Goal: Find specific page/section: Find specific page/section

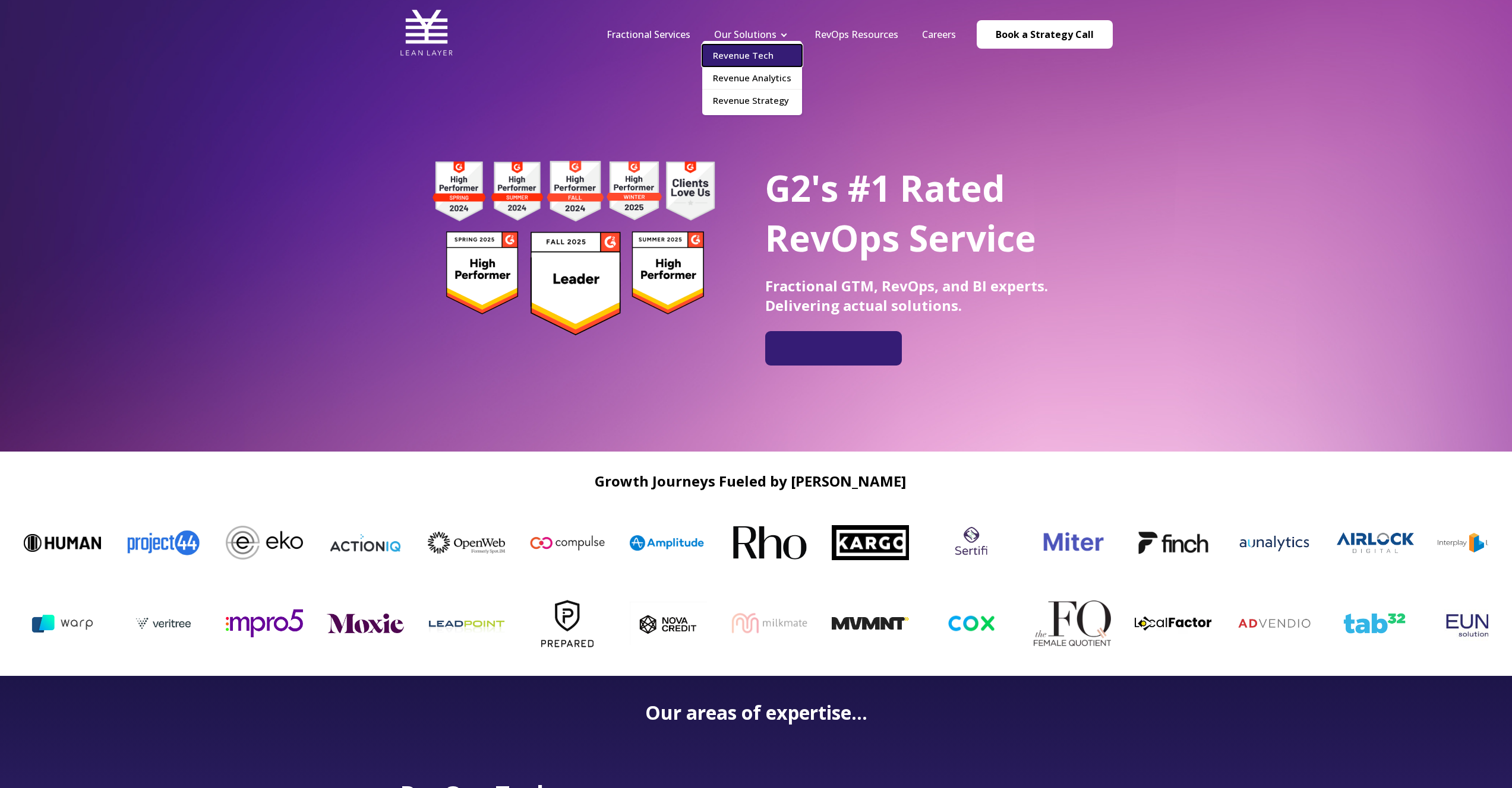
click at [770, 51] on link "Revenue Tech" at bounding box center [752, 55] width 99 height 22
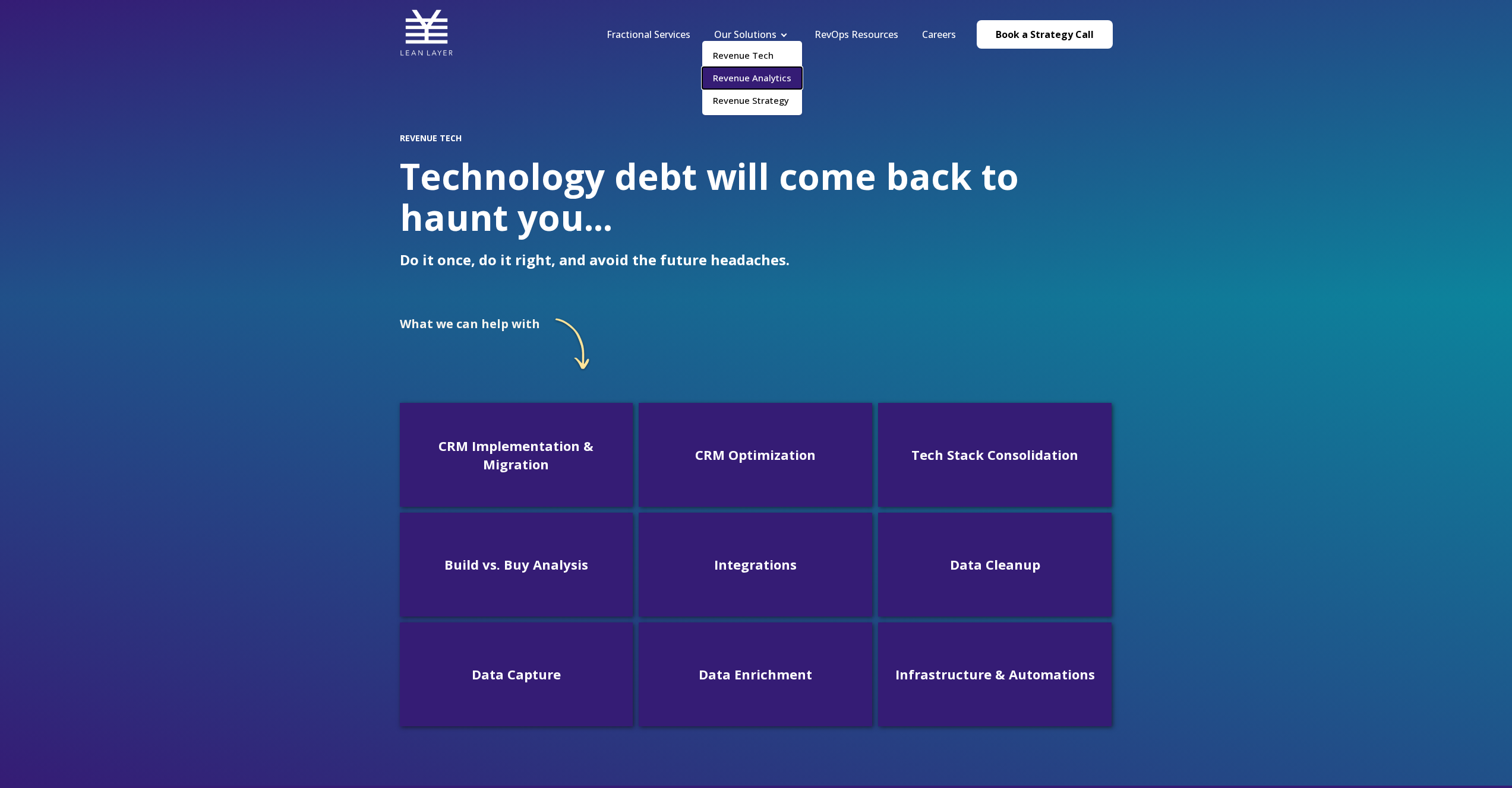
click at [769, 68] on link "Revenue Analytics" at bounding box center [752, 78] width 99 height 22
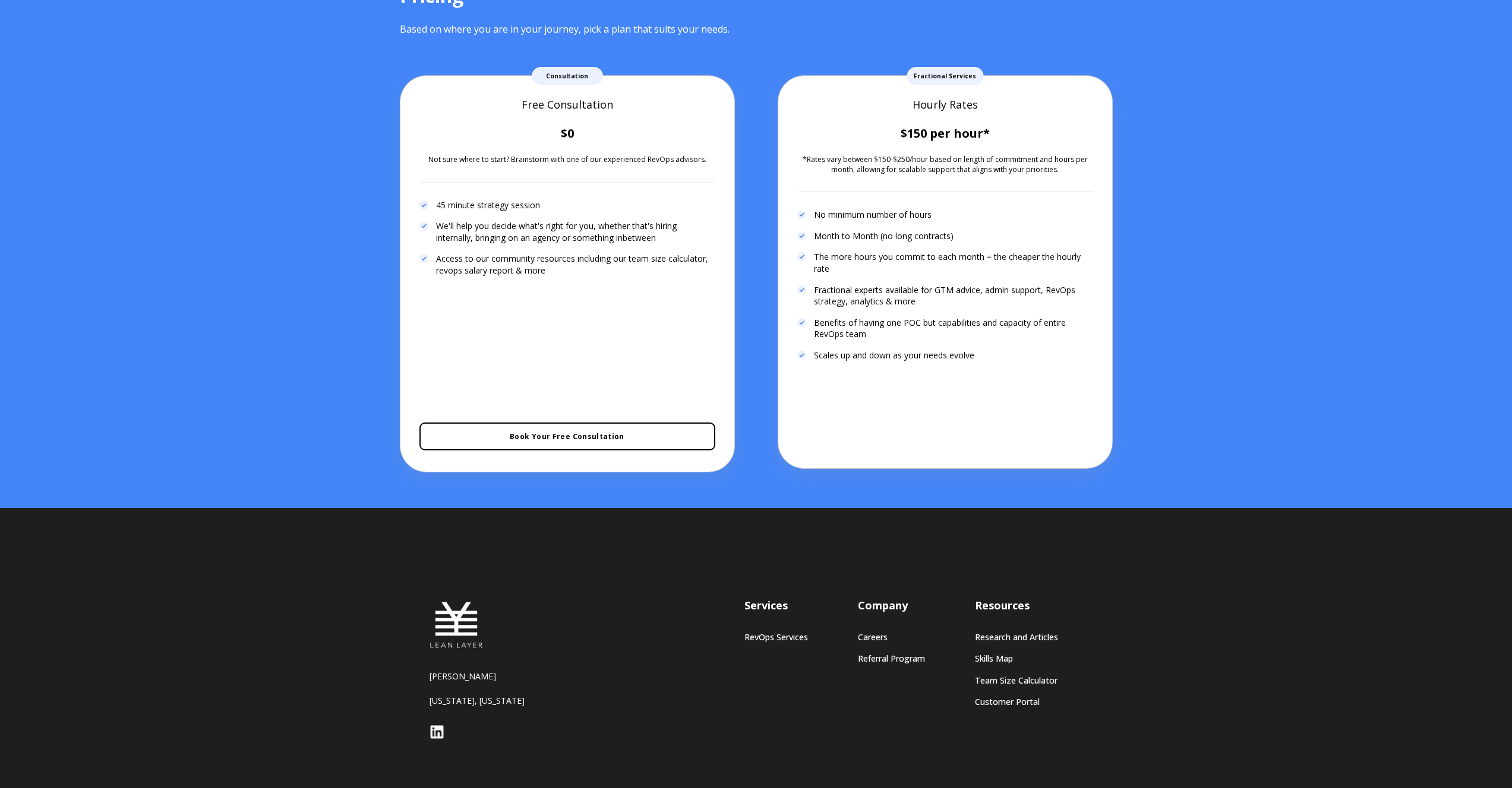
scroll to position [2537, 0]
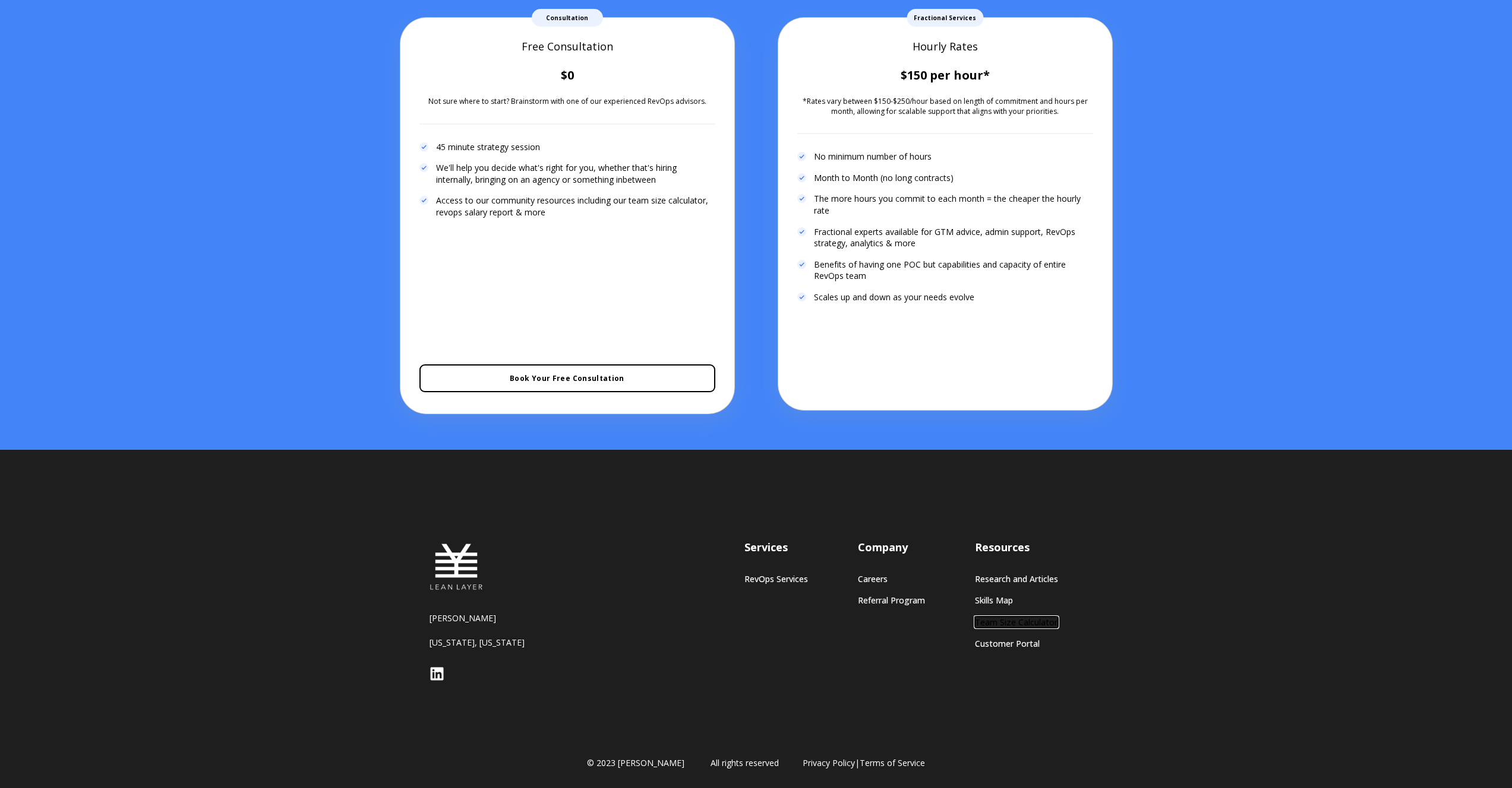
click at [999, 617] on link "Team Size Calculator" at bounding box center [1016, 622] width 83 height 10
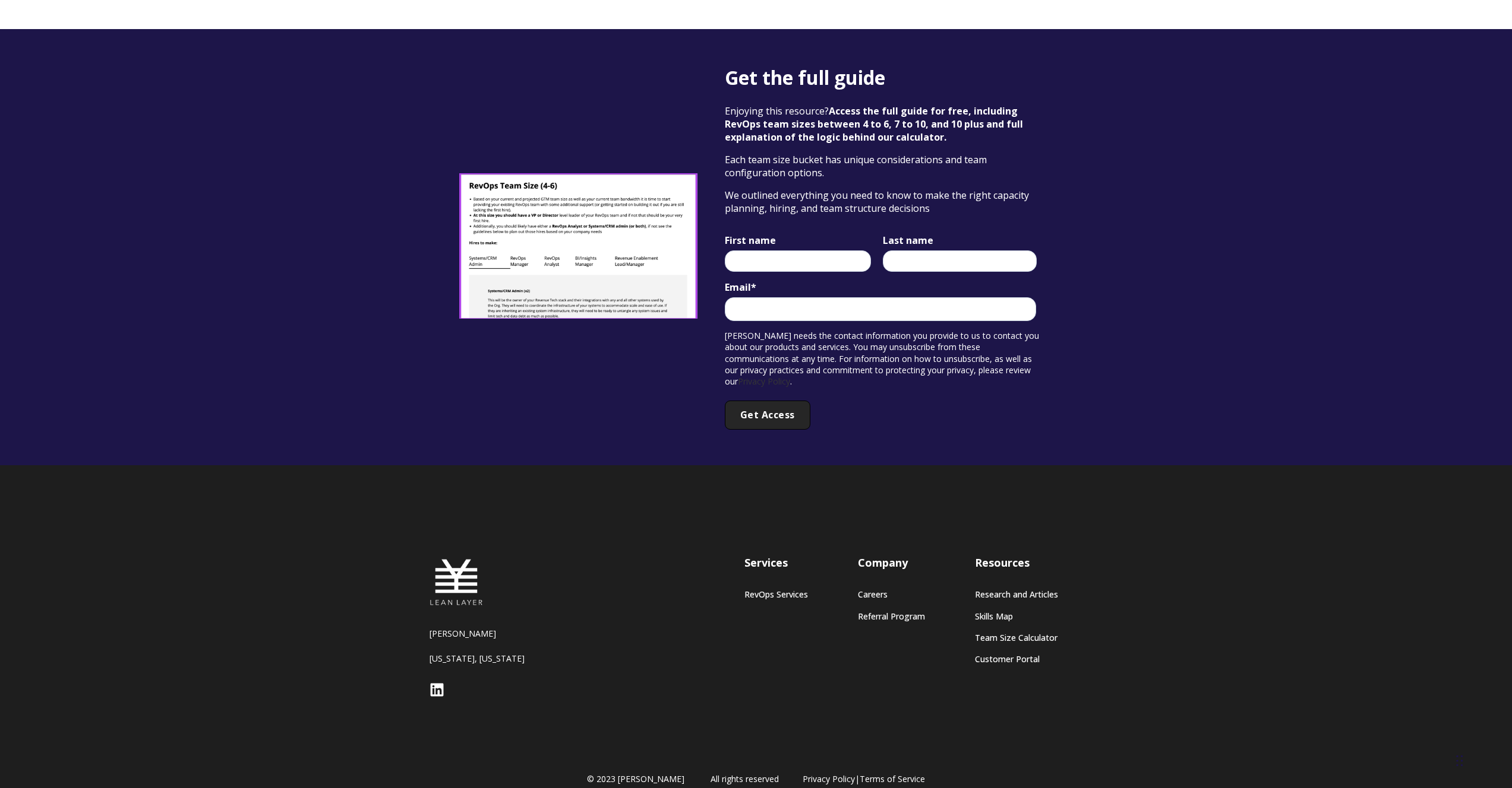
scroll to position [1971, 0]
